Goal: Transaction & Acquisition: Purchase product/service

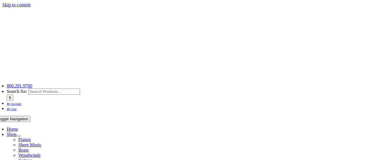
drag, startPoint x: 0, startPoint y: 0, endPoint x: 93, endPoint y: 91, distance: 130.1
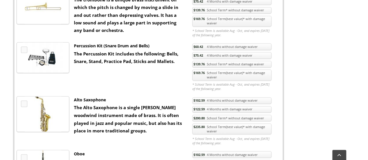
scroll to position [363, 0]
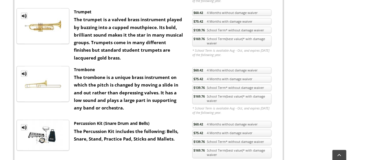
click at [244, 122] on link "$60.42 4 Months without damage waiver" at bounding box center [231, 124] width 79 height 7
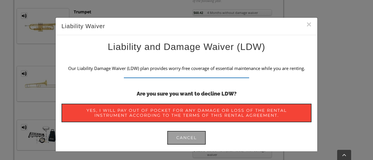
click at [306, 22] on button "×" at bounding box center [308, 24] width 5 height 9
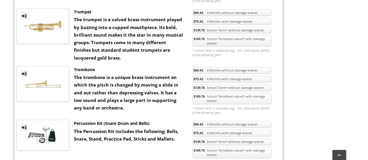
click at [204, 130] on link "$75.42 4 Months with damage waiver" at bounding box center [231, 133] width 79 height 7
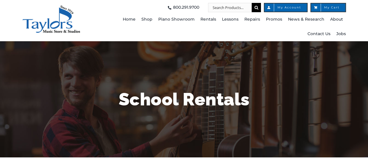
scroll to position [155, 0]
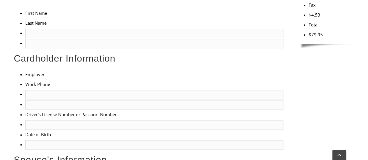
scroll to position [310, 0]
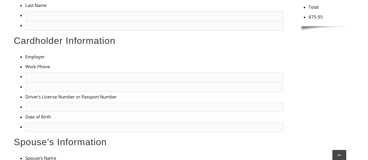
type input "2"
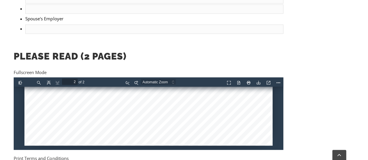
scroll to position [486, 0]
